Goal: Obtain resource: Download file/media

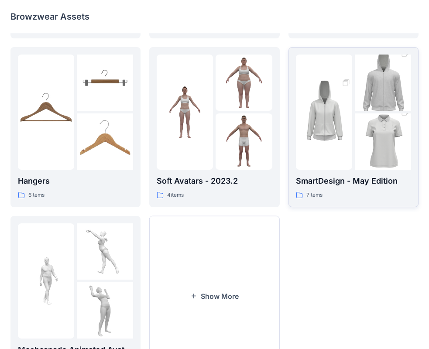
scroll to position [217, 0]
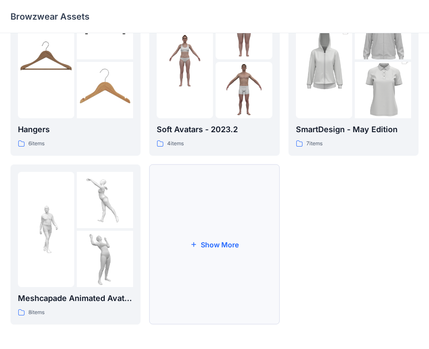
click at [212, 251] on button "Show More" at bounding box center [214, 244] width 130 height 160
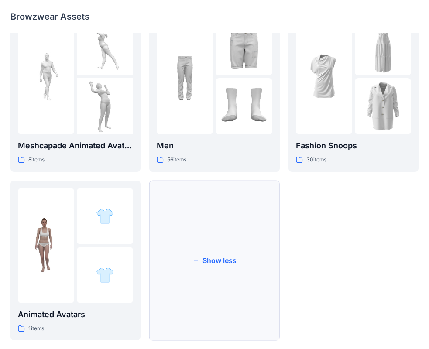
scroll to position [341, 0]
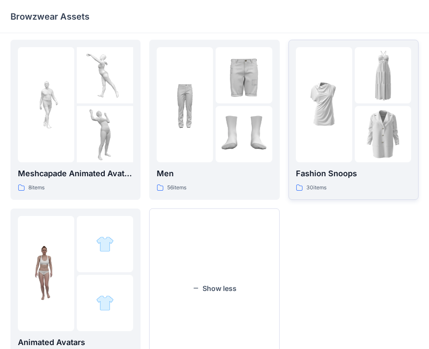
click at [327, 180] on div "Fashion Snoops 30 items" at bounding box center [353, 179] width 115 height 25
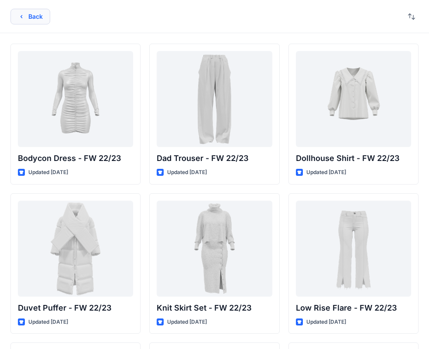
click at [38, 14] on button "Back" at bounding box center [30, 17] width 40 height 16
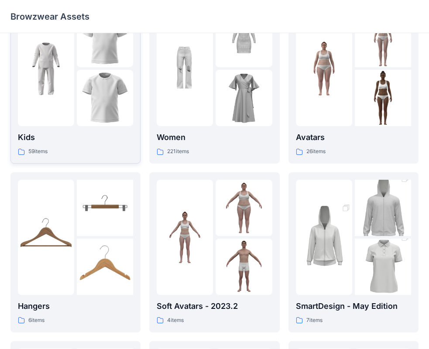
scroll to position [44, 0]
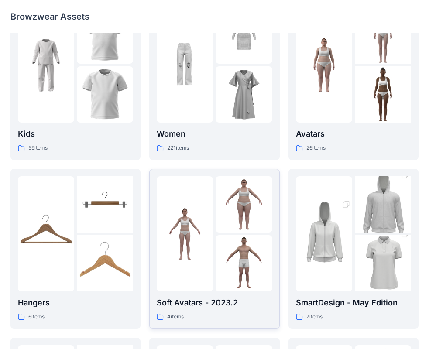
click at [202, 307] on p "Soft Avatars - 2023.2" at bounding box center [214, 303] width 115 height 12
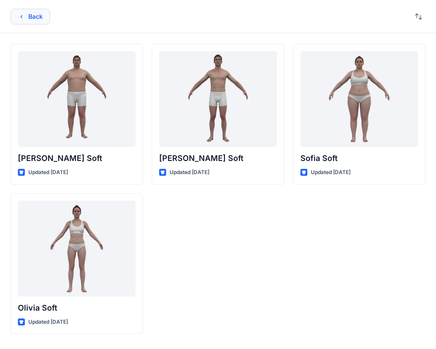
click at [25, 17] on button "Back" at bounding box center [30, 17] width 40 height 16
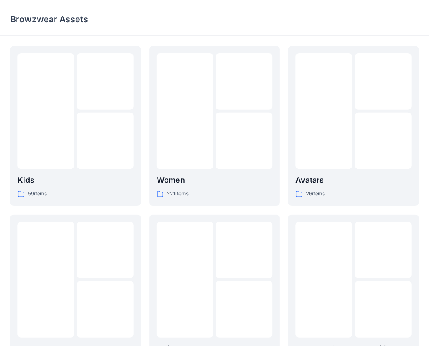
scroll to position [44, 0]
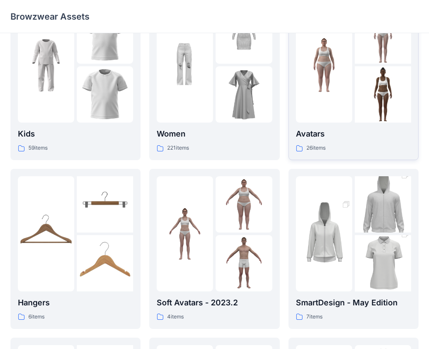
click at [340, 106] on div at bounding box center [324, 64] width 56 height 115
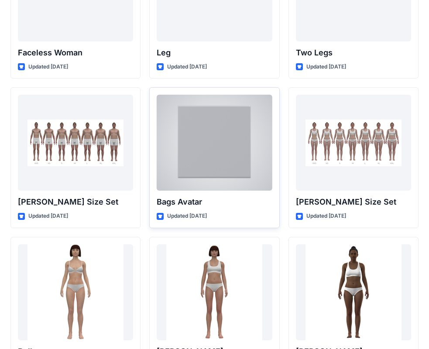
scroll to position [823, 0]
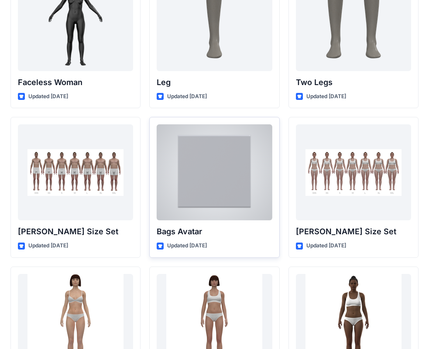
click at [201, 220] on div at bounding box center [214, 172] width 115 height 96
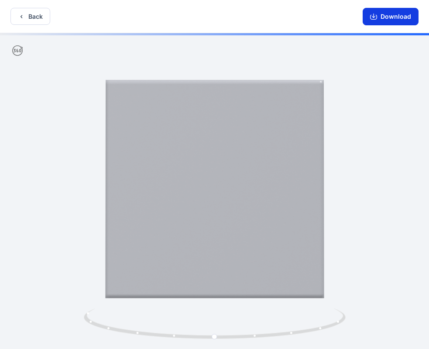
click at [389, 16] on button "Download" at bounding box center [390, 16] width 56 height 17
click at [34, 21] on button "Back" at bounding box center [30, 16] width 40 height 17
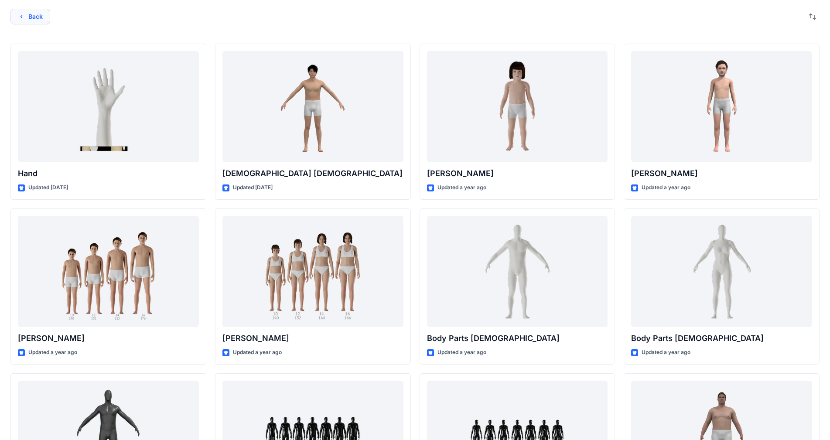
click at [35, 12] on button "Back" at bounding box center [30, 17] width 40 height 16
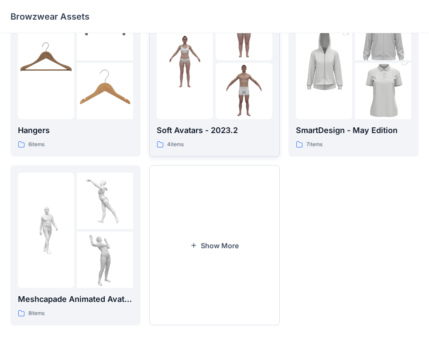
scroll to position [217, 0]
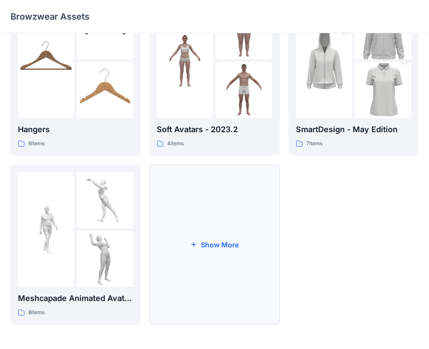
click at [254, 213] on button "Show More" at bounding box center [214, 244] width 130 height 160
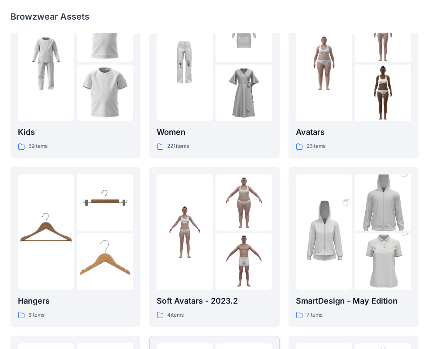
scroll to position [0, 0]
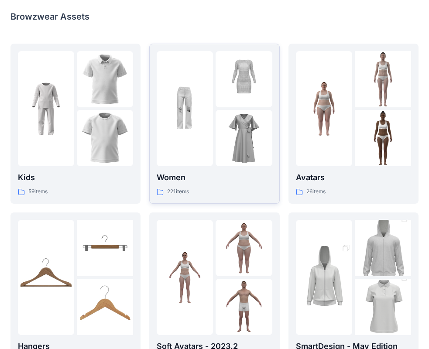
click at [223, 131] on img at bounding box center [243, 138] width 56 height 56
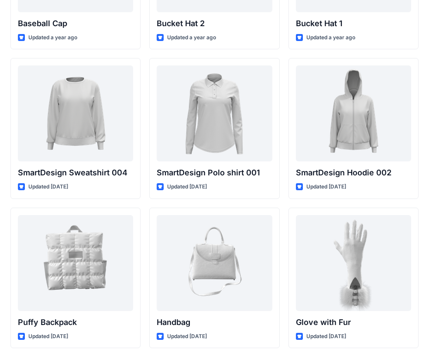
scroll to position [6652, 0]
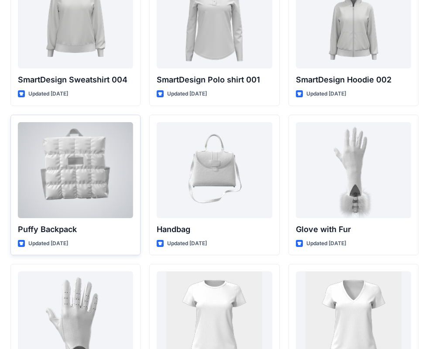
click at [38, 177] on div at bounding box center [75, 170] width 115 height 96
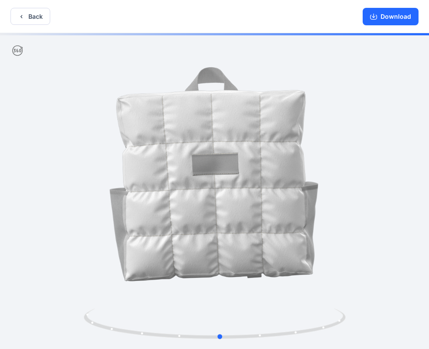
drag, startPoint x: 290, startPoint y: 177, endPoint x: 324, endPoint y: 183, distance: 34.6
click at [324, 183] on div at bounding box center [214, 192] width 429 height 318
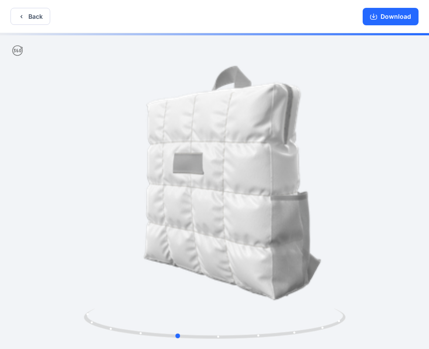
drag, startPoint x: 338, startPoint y: 187, endPoint x: 254, endPoint y: 189, distance: 84.6
click at [254, 189] on div at bounding box center [214, 192] width 429 height 318
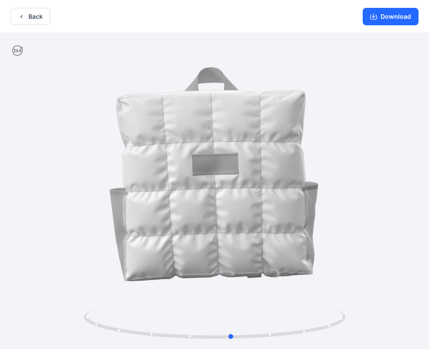
drag, startPoint x: 314, startPoint y: 195, endPoint x: 120, endPoint y: 175, distance: 195.1
click at [120, 175] on div at bounding box center [214, 192] width 429 height 318
click at [376, 20] on button "Download" at bounding box center [390, 16] width 56 height 17
